Goal: Browse casually

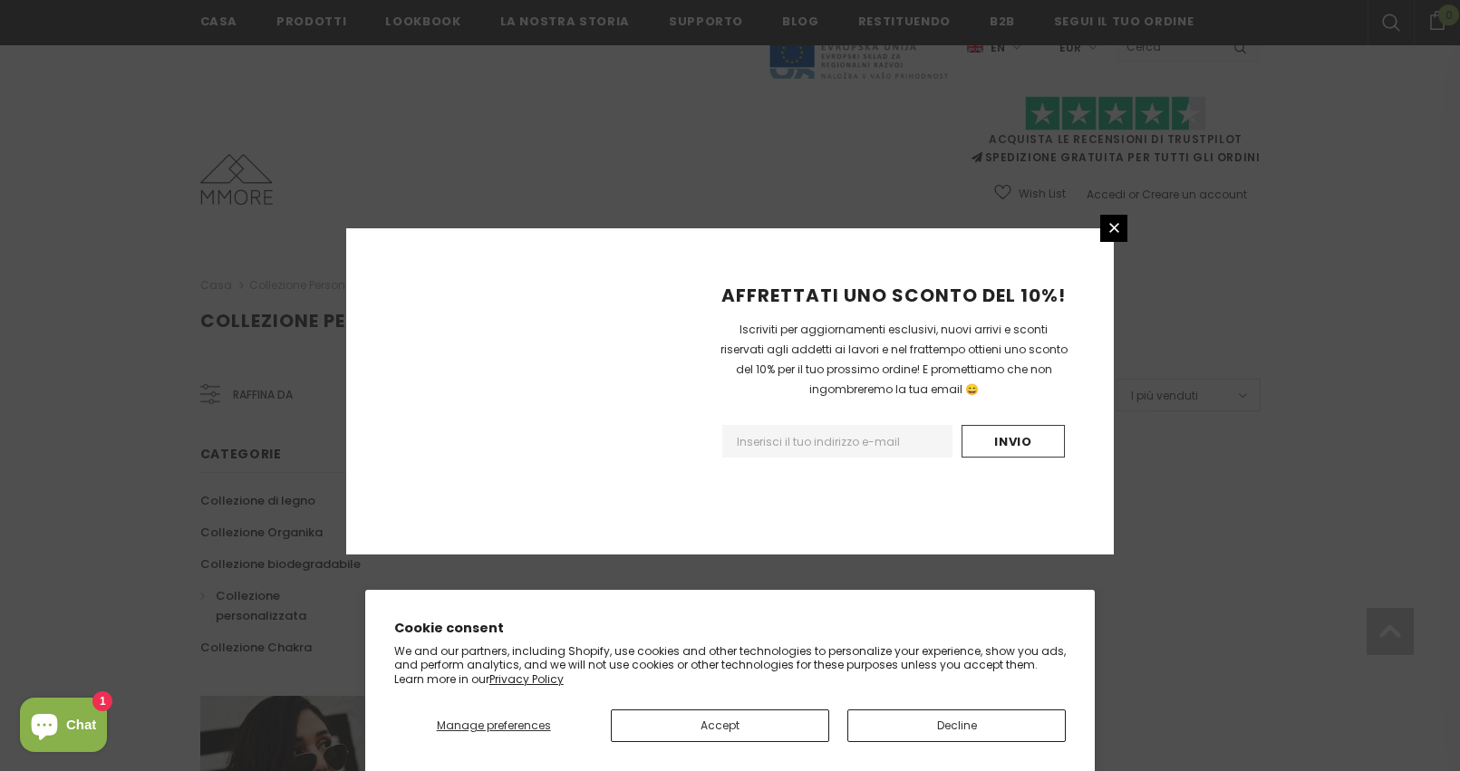
scroll to position [1087, 0]
